Goal: Transaction & Acquisition: Purchase product/service

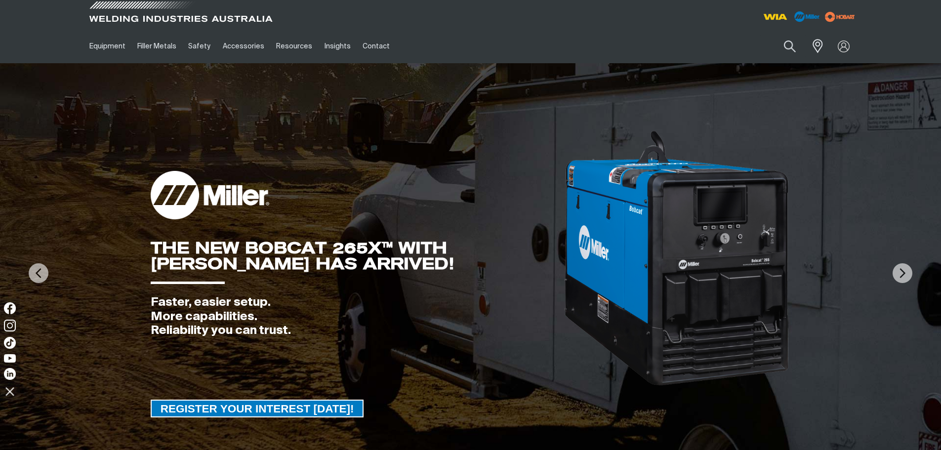
click at [146, 9] on span at bounding box center [181, 14] width 188 height 29
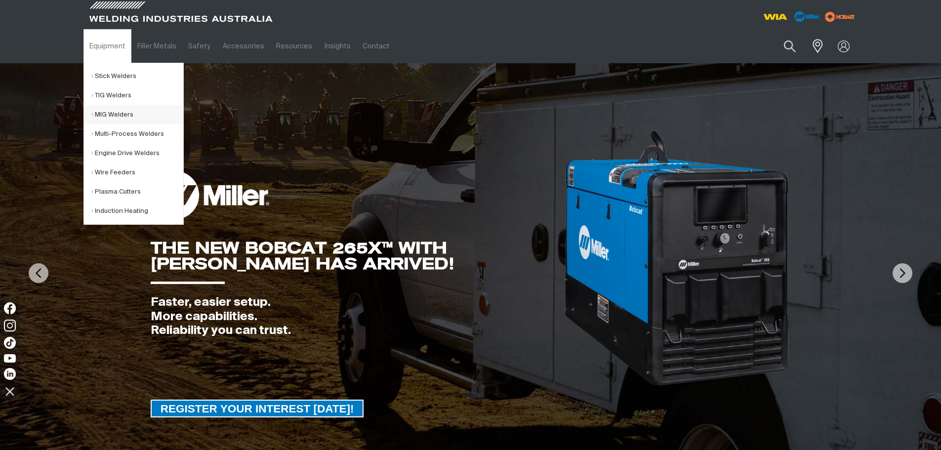
click at [128, 112] on link "MIG Welders" at bounding box center [137, 114] width 92 height 19
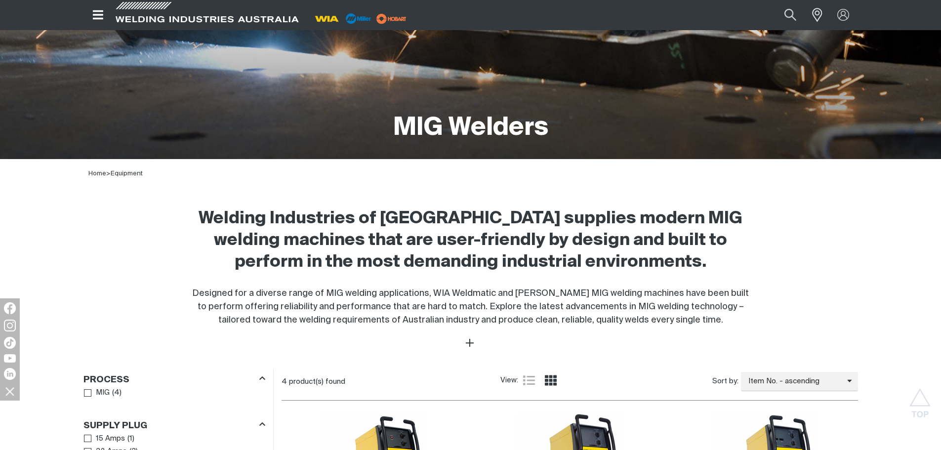
scroll to position [148, 0]
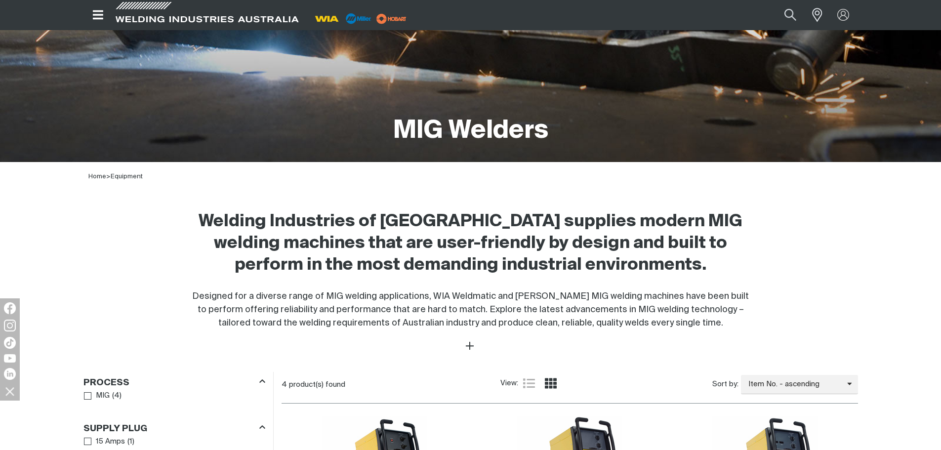
click at [101, 14] on icon "Open top menu" at bounding box center [98, 14] width 10 height 9
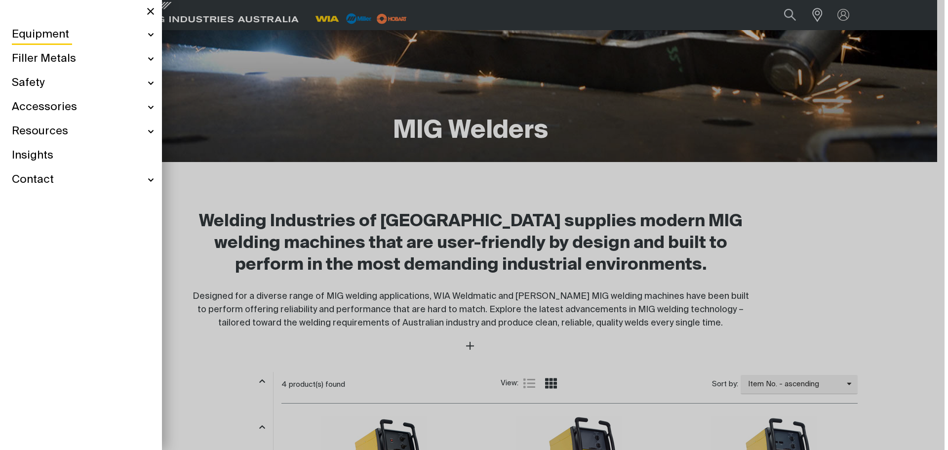
scroll to position [145, 0]
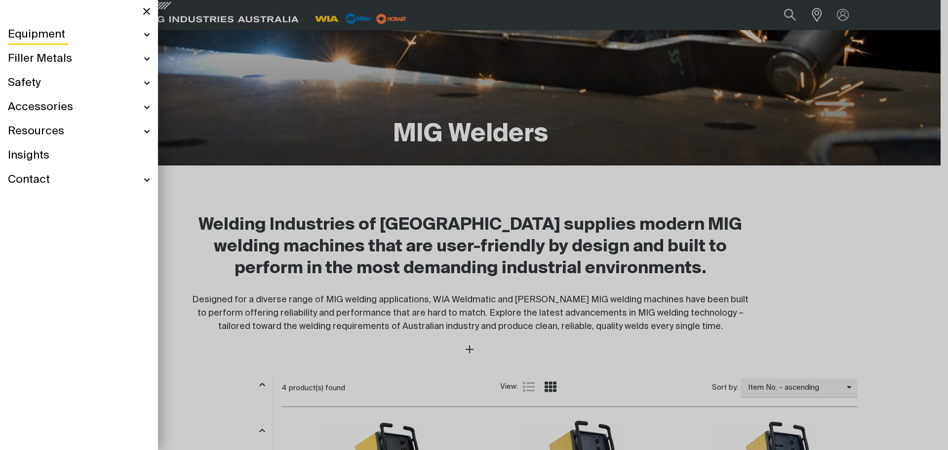
click at [115, 108] on div "Accessories" at bounding box center [79, 107] width 142 height 24
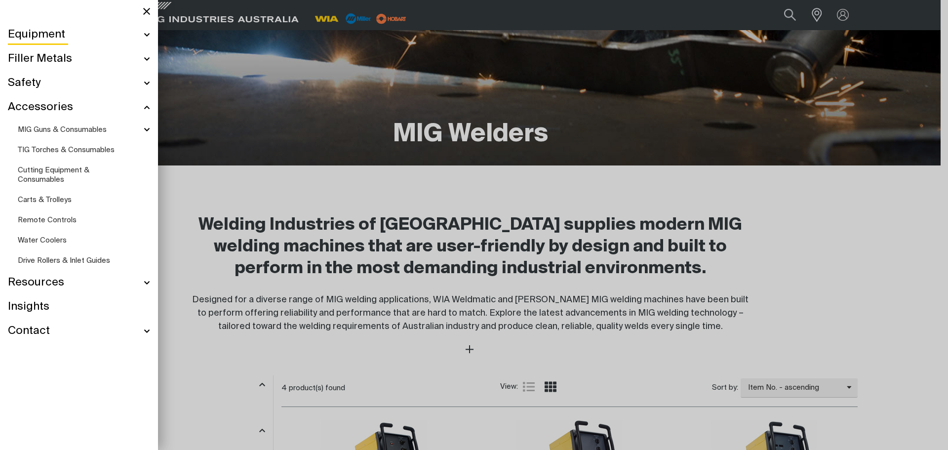
scroll to position [144, 0]
click at [144, 129] on div "MIG Guns & Consumables" at bounding box center [84, 129] width 132 height 20
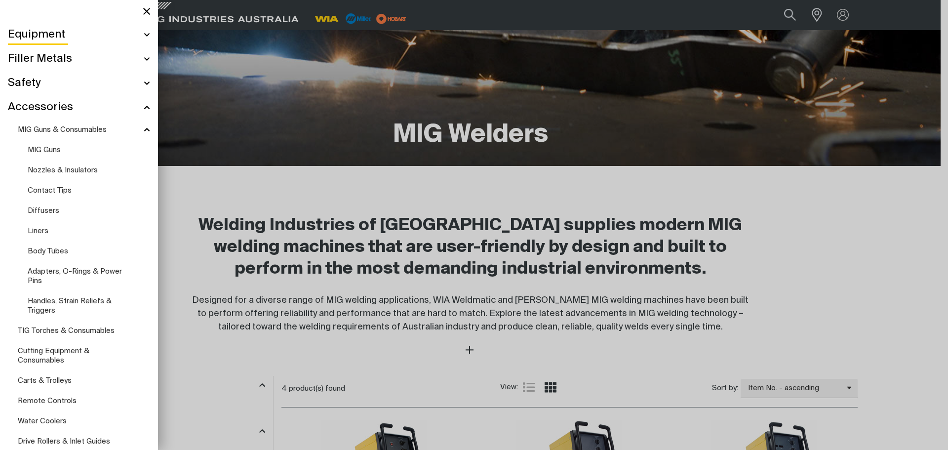
scroll to position [144, 0]
click at [54, 152] on span "MIG Guns" at bounding box center [44, 149] width 33 height 7
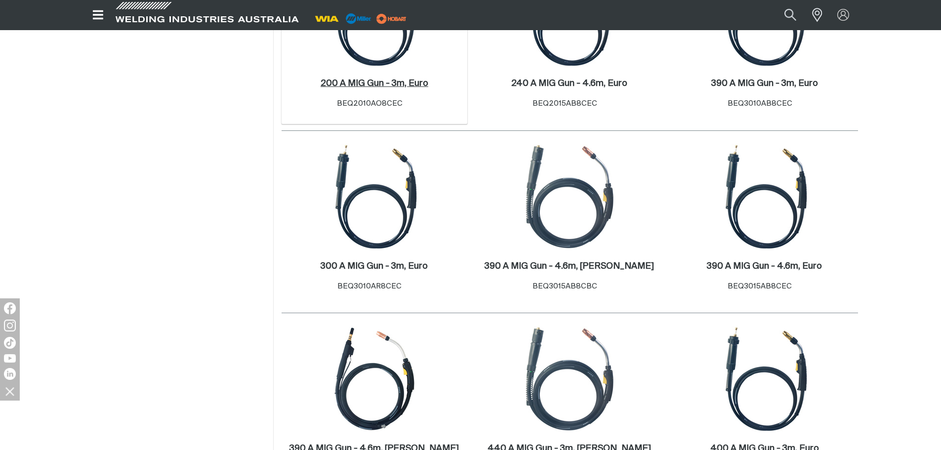
scroll to position [444, 0]
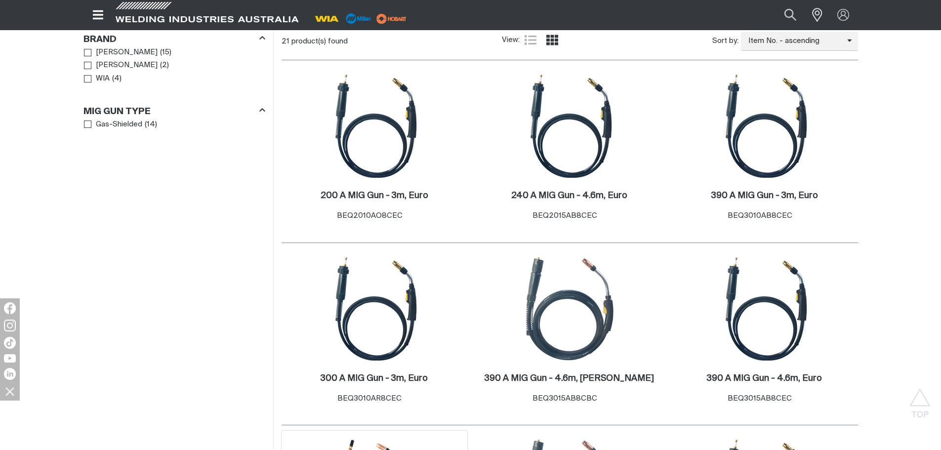
scroll to position [296, 0]
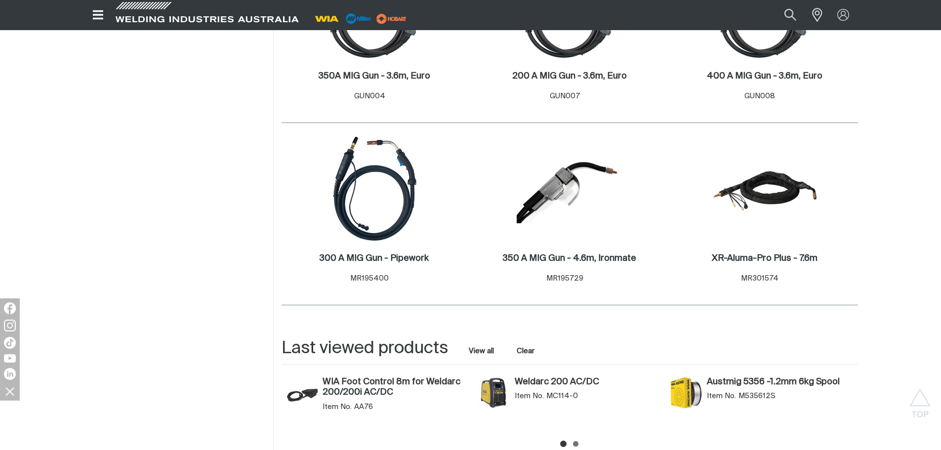
scroll to position [1531, 0]
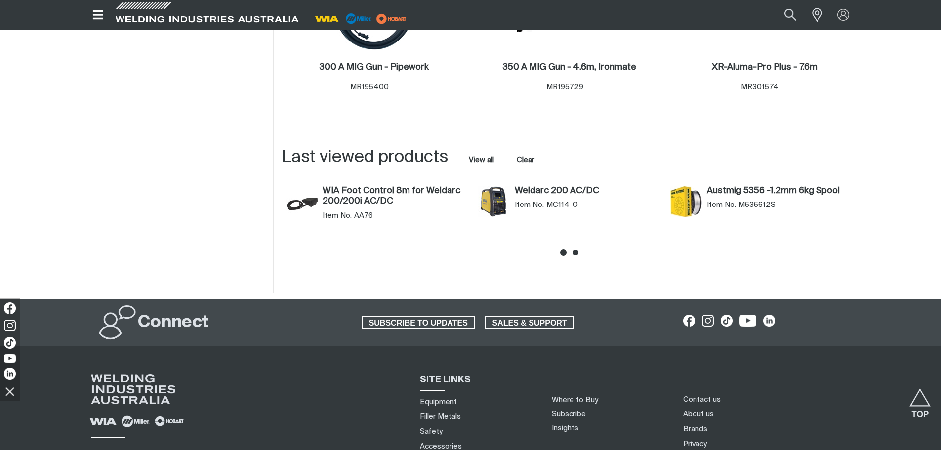
click at [576, 252] on icon at bounding box center [575, 252] width 5 height 5
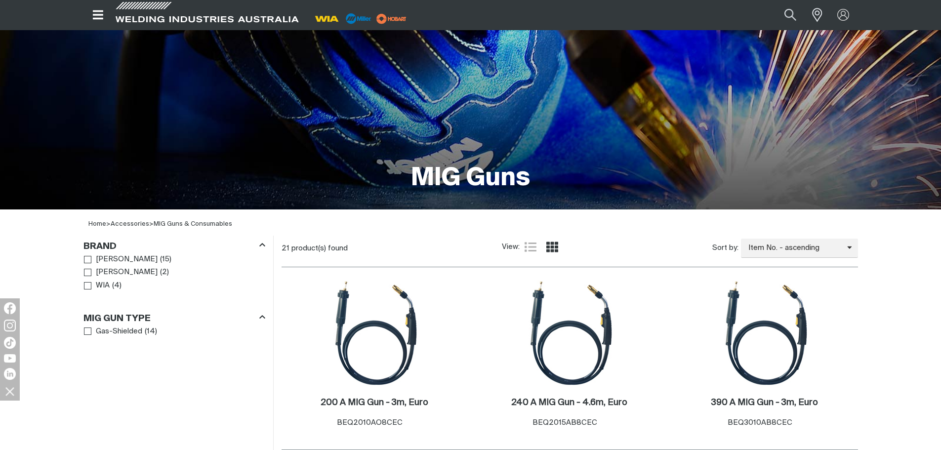
scroll to position [0, 0]
